Goal: Transaction & Acquisition: Book appointment/travel/reservation

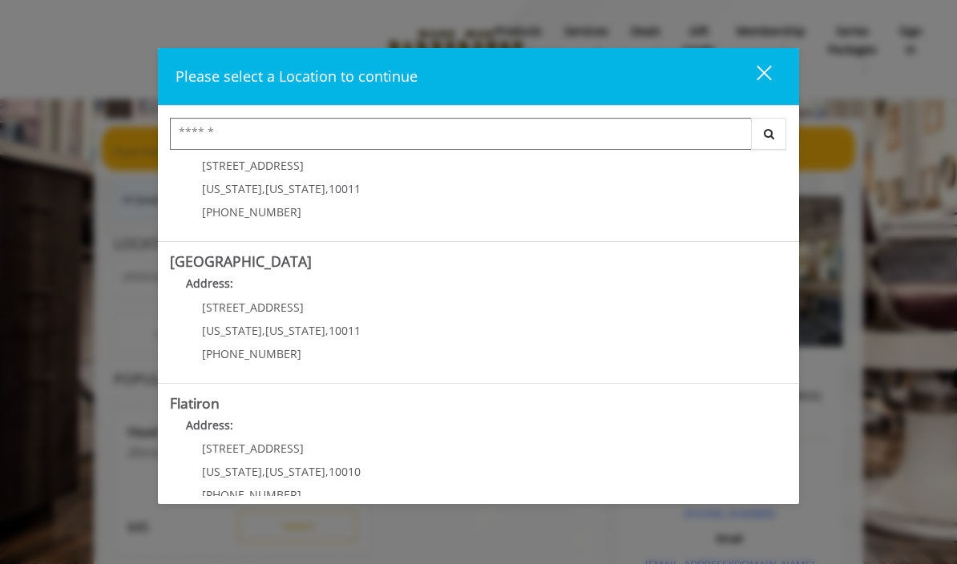
scroll to position [193, 0]
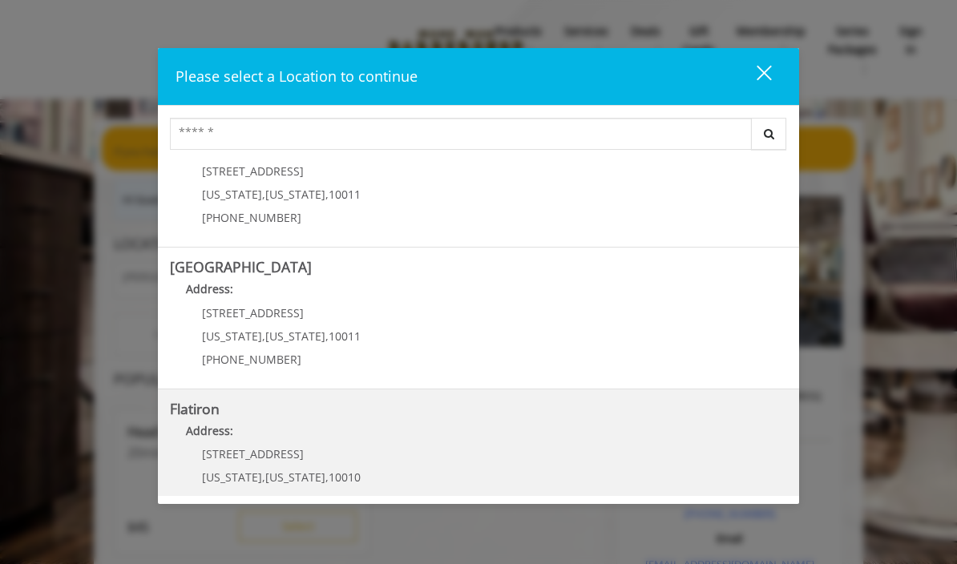
click at [494, 436] on "Address:" at bounding box center [478, 436] width 617 height 26
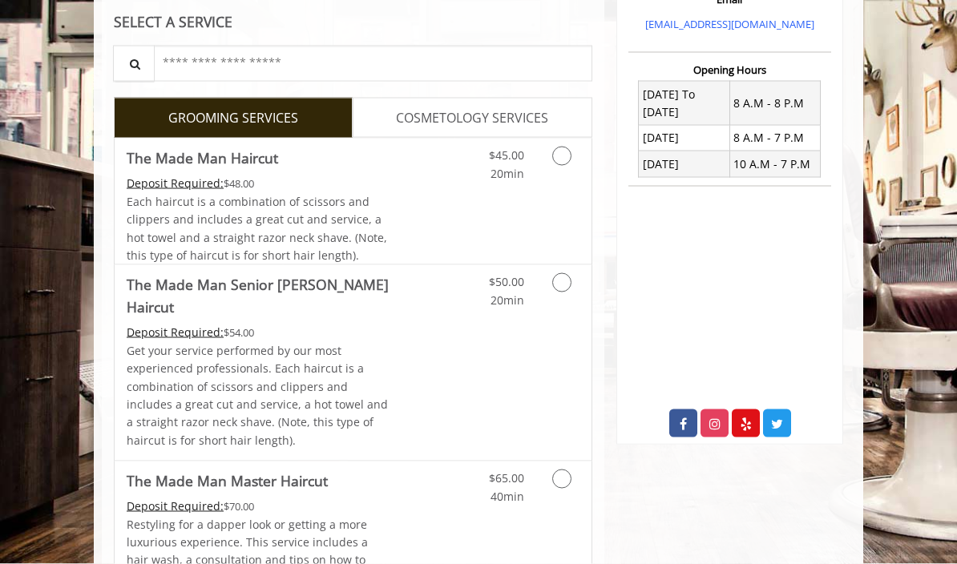
scroll to position [358, 0]
click at [566, 156] on icon "Grooming services" at bounding box center [561, 155] width 19 height 19
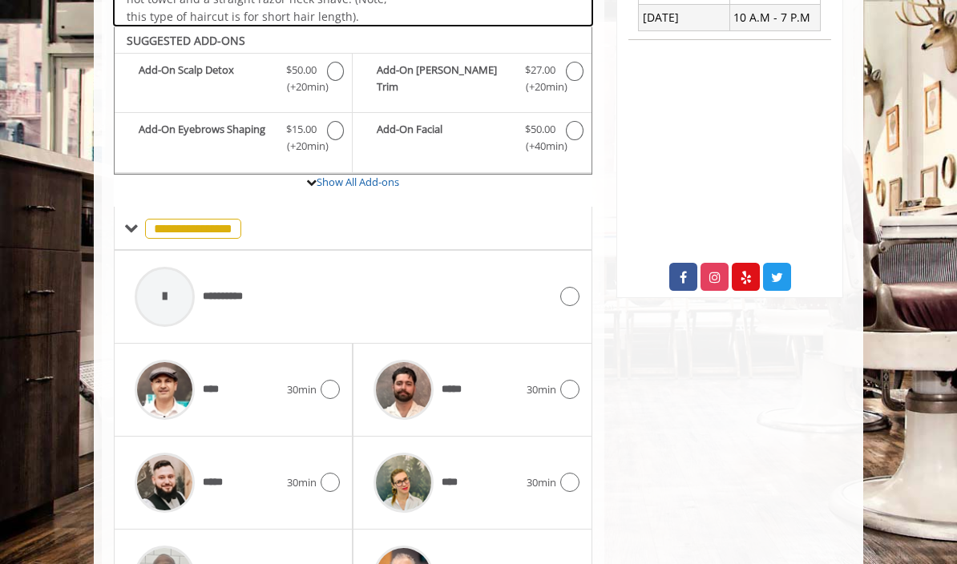
scroll to position [526, 0]
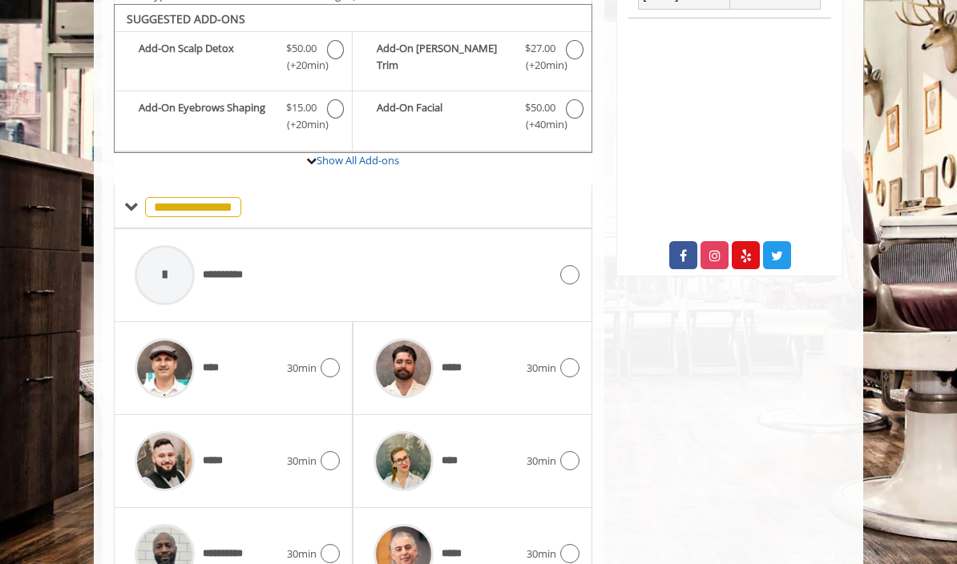
click at [353, 354] on div "***** 30min" at bounding box center [472, 368] width 239 height 93
click at [327, 360] on icon at bounding box center [330, 367] width 19 height 19
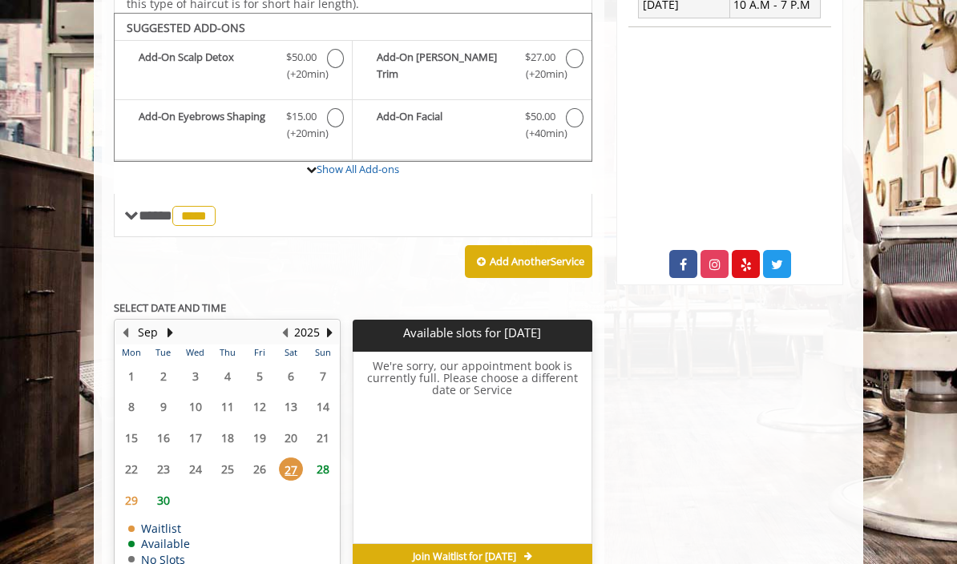
scroll to position [522, 0]
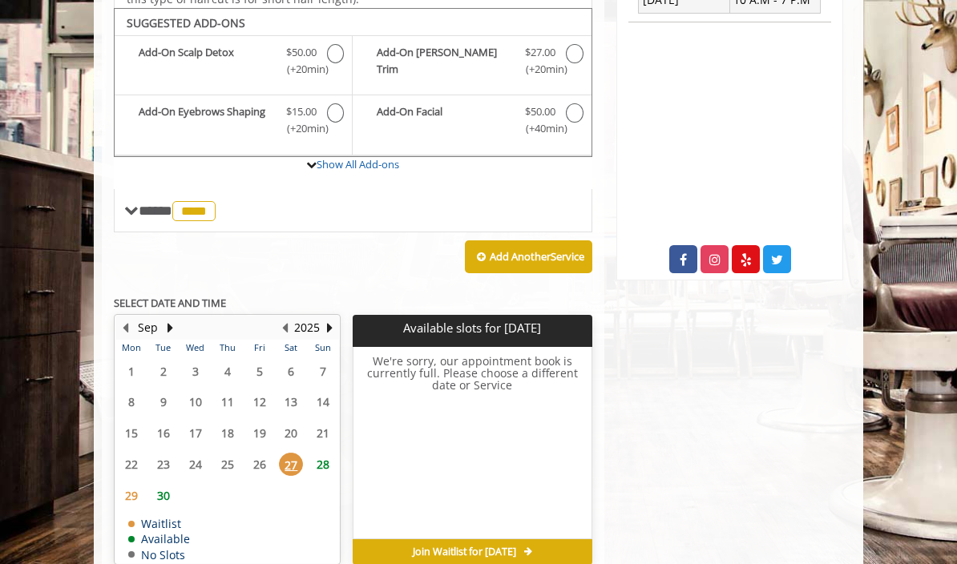
click at [160, 486] on span "30" at bounding box center [164, 495] width 24 height 23
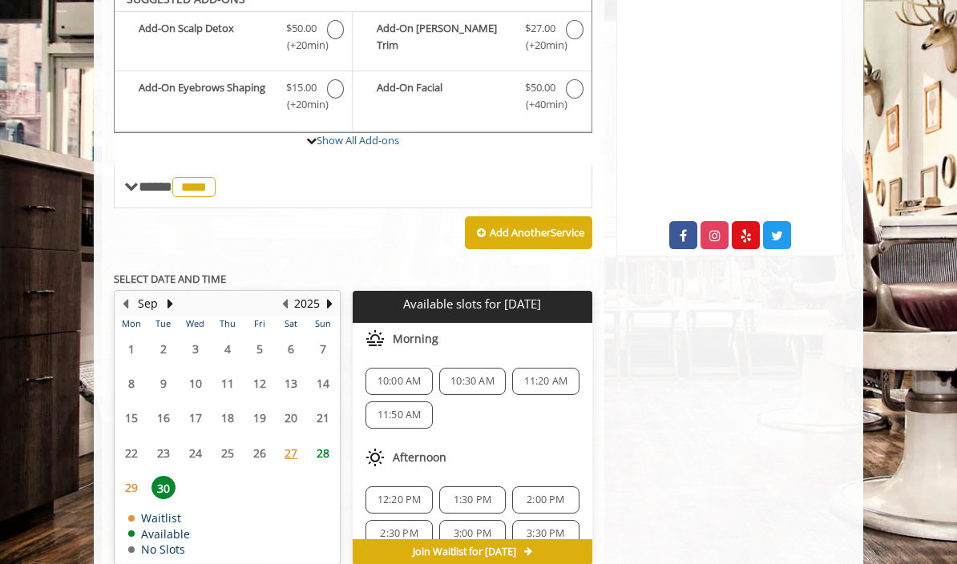
scroll to position [0, 0]
click at [167, 295] on button "Next Month" at bounding box center [170, 304] width 13 height 18
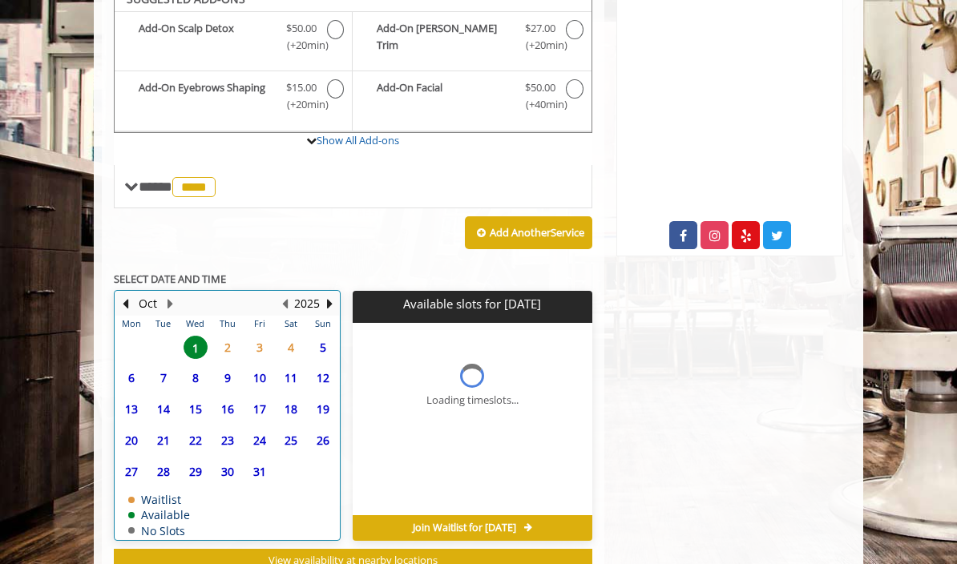
scroll to position [522, 0]
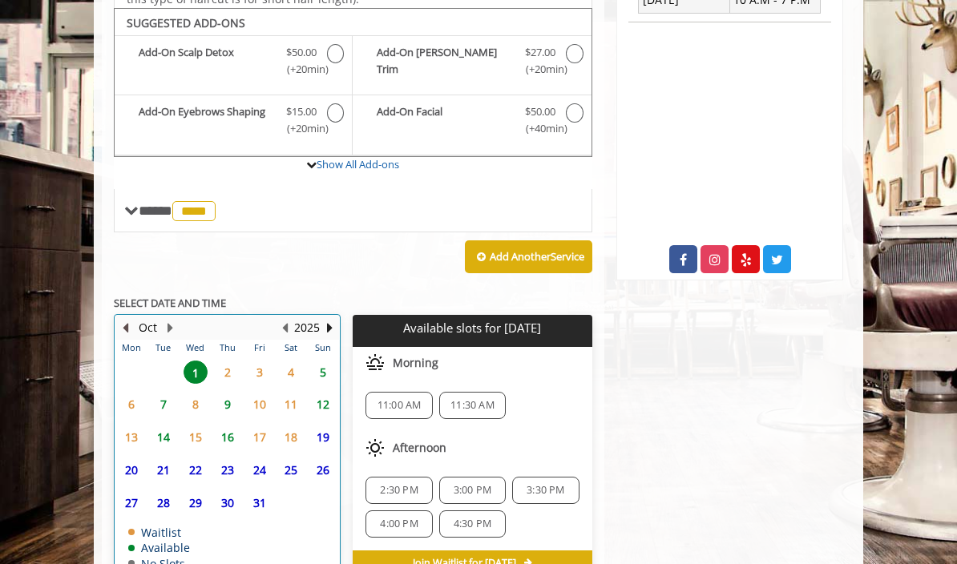
click at [125, 319] on button "Previous Month" at bounding box center [125, 328] width 13 height 18
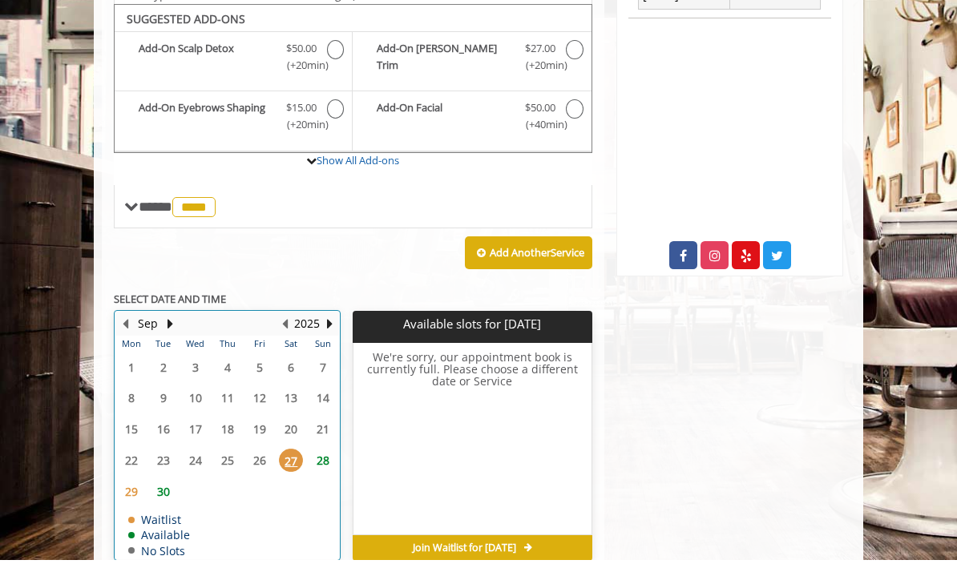
click at [323, 454] on span "28" at bounding box center [323, 464] width 24 height 23
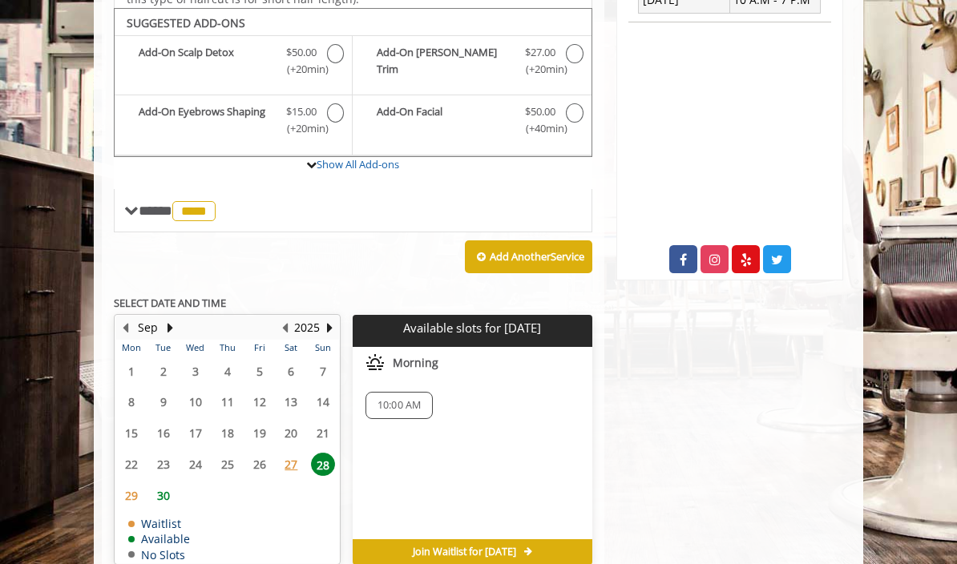
click at [152, 497] on span "30" at bounding box center [164, 495] width 24 height 23
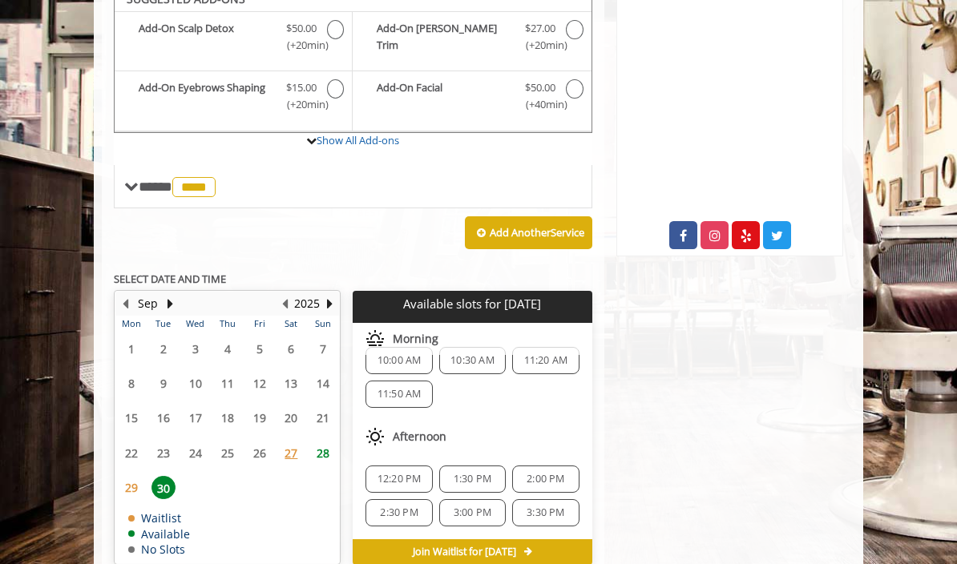
scroll to position [567, 0]
